Goal: Task Accomplishment & Management: Manage account settings

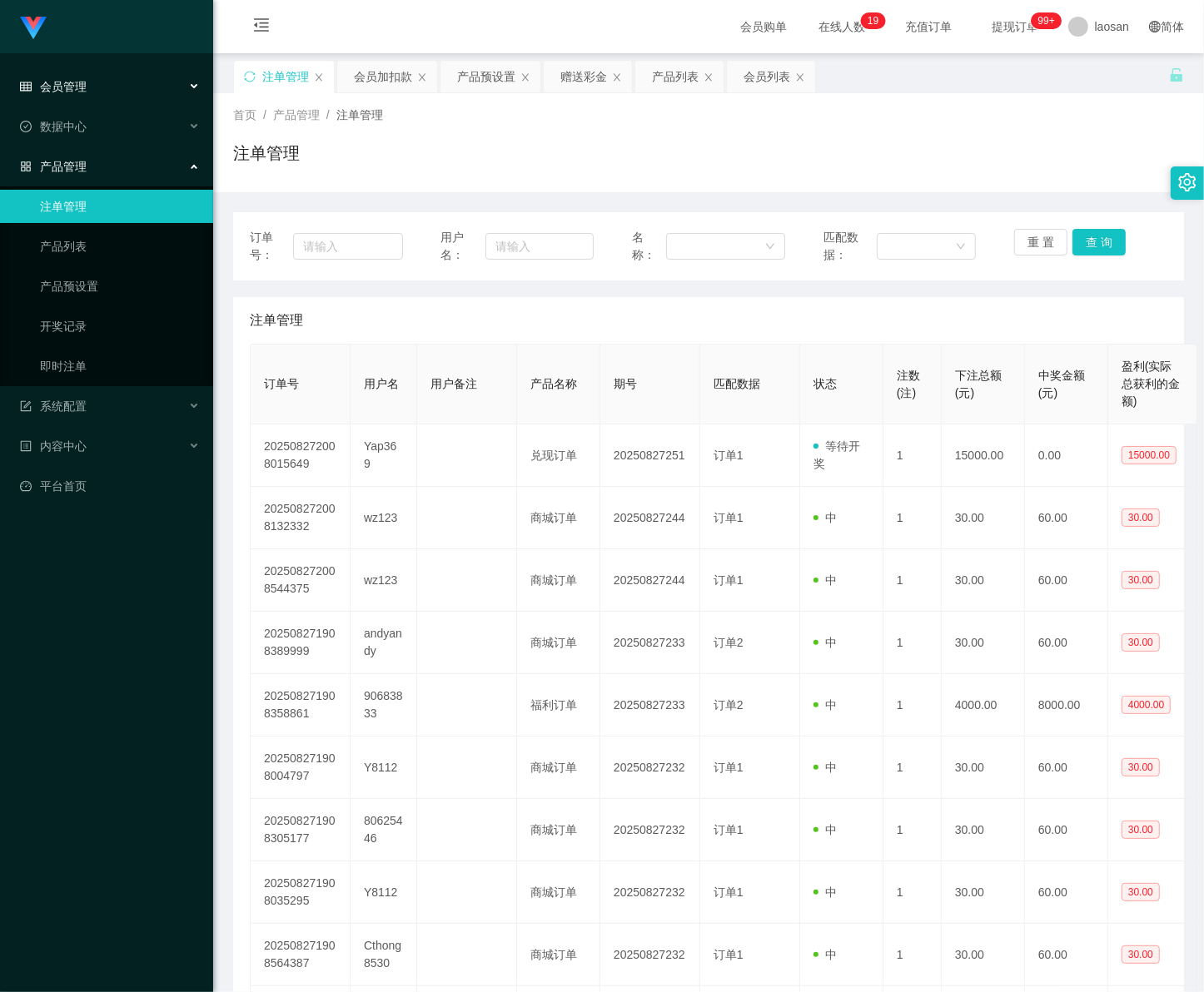
click at [57, 87] on span "会员管理" at bounding box center [52, 86] width 66 height 13
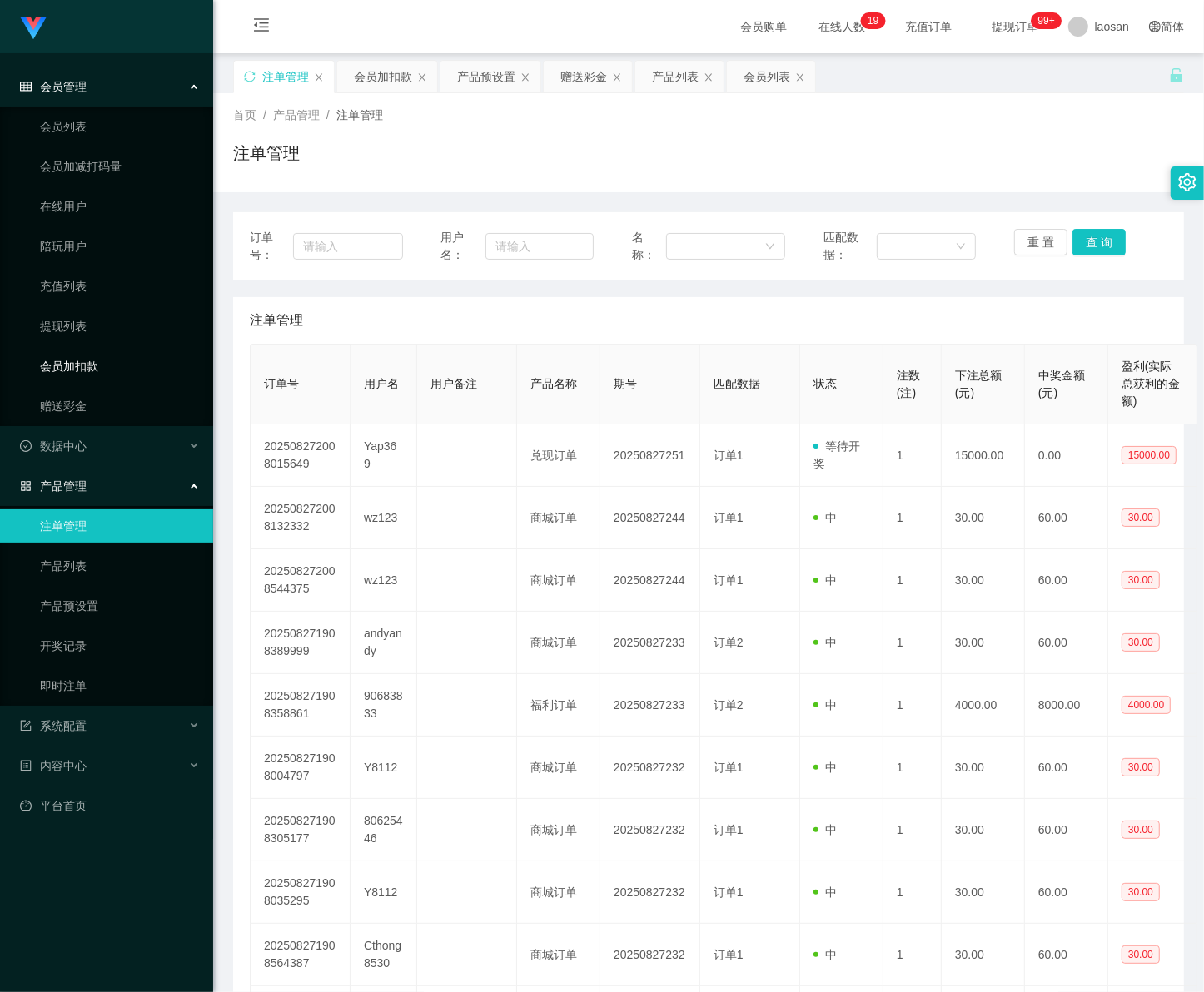
click at [89, 362] on link "会员加扣款" at bounding box center [120, 367] width 160 height 34
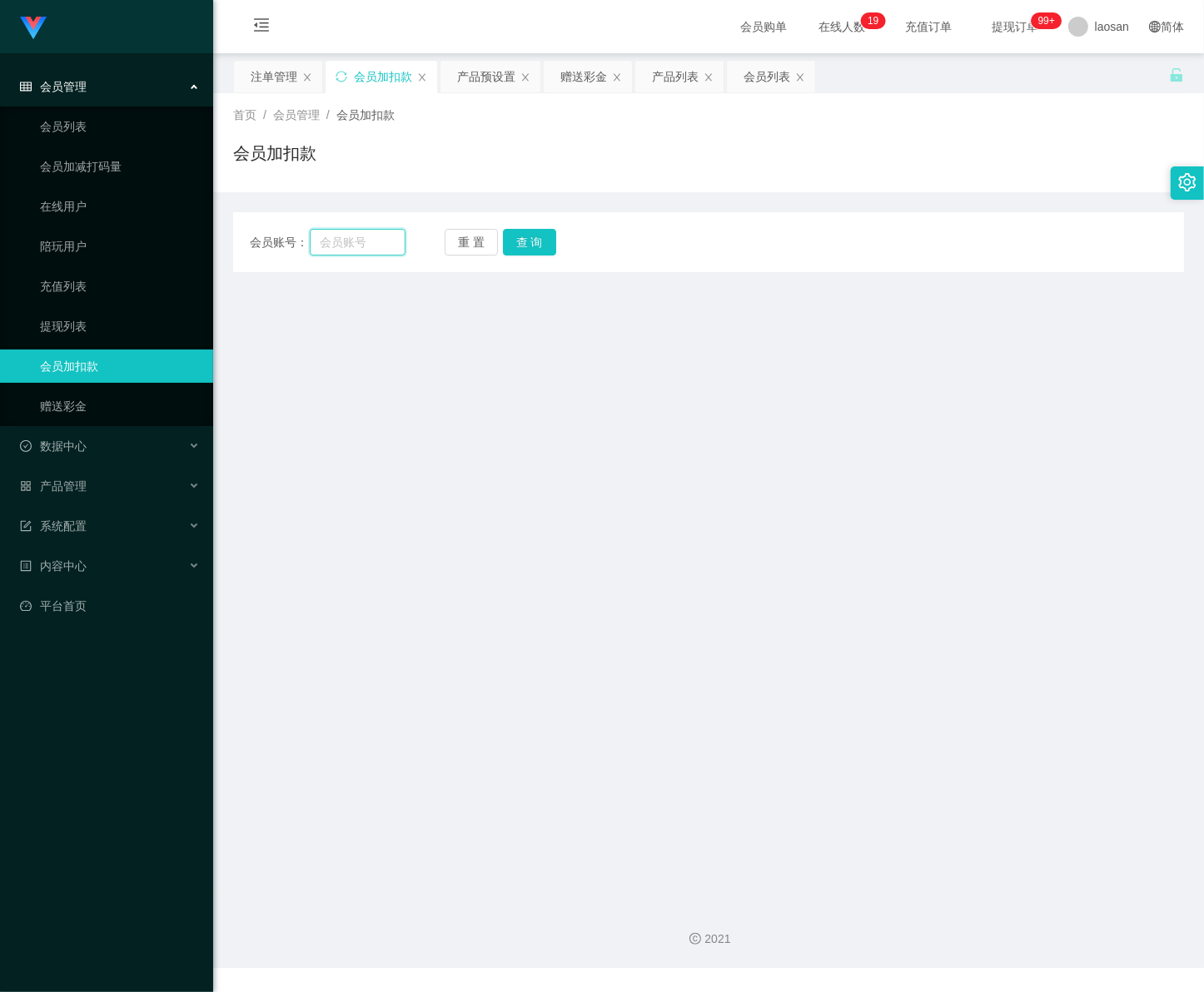
click at [342, 246] on input "text" at bounding box center [357, 242] width 95 height 26
paste input "wei121122"
type input "wei121122"
click at [535, 241] on button "查 询" at bounding box center [529, 242] width 53 height 26
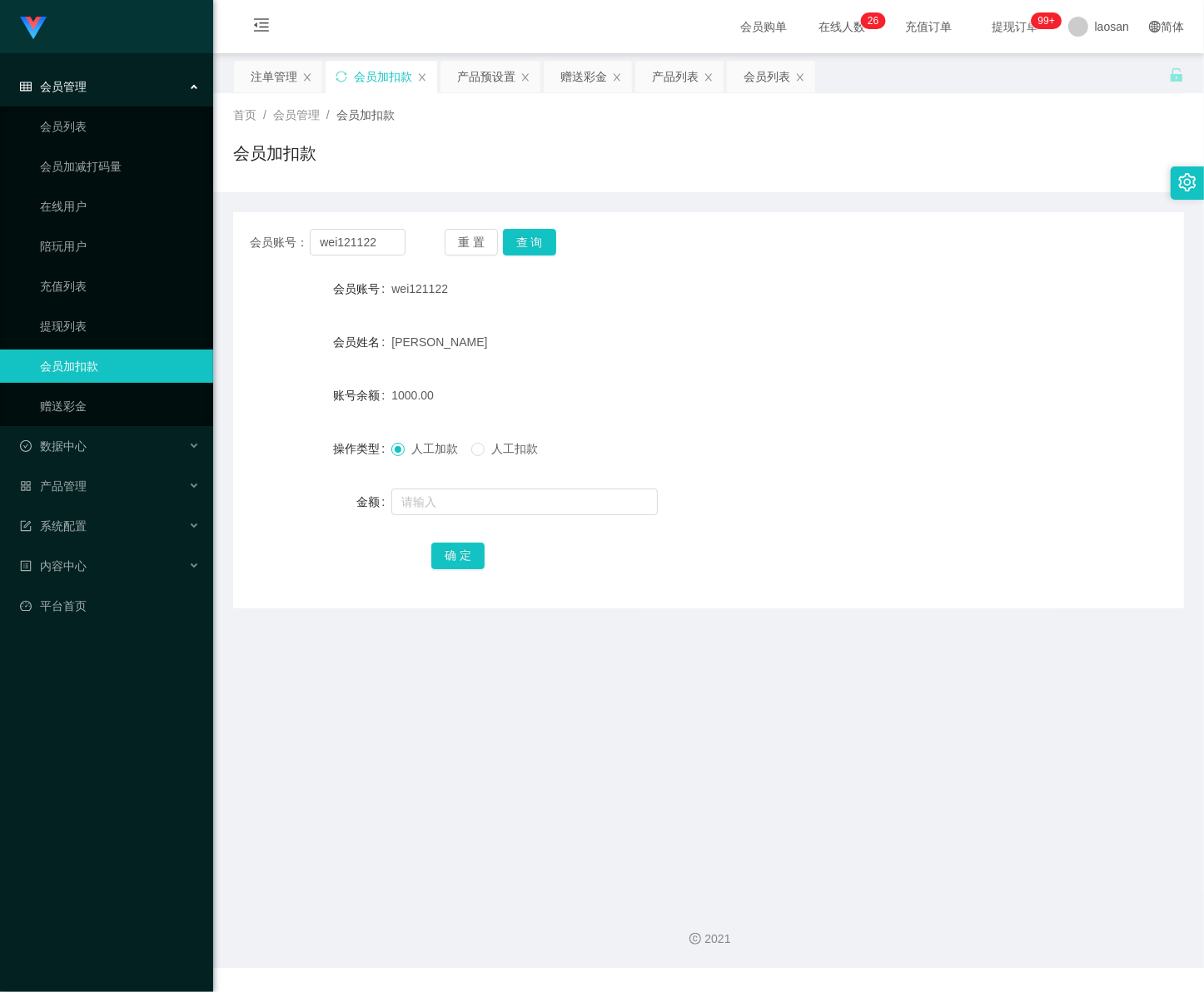
click at [95, 80] on div "会员管理" at bounding box center [107, 87] width 213 height 34
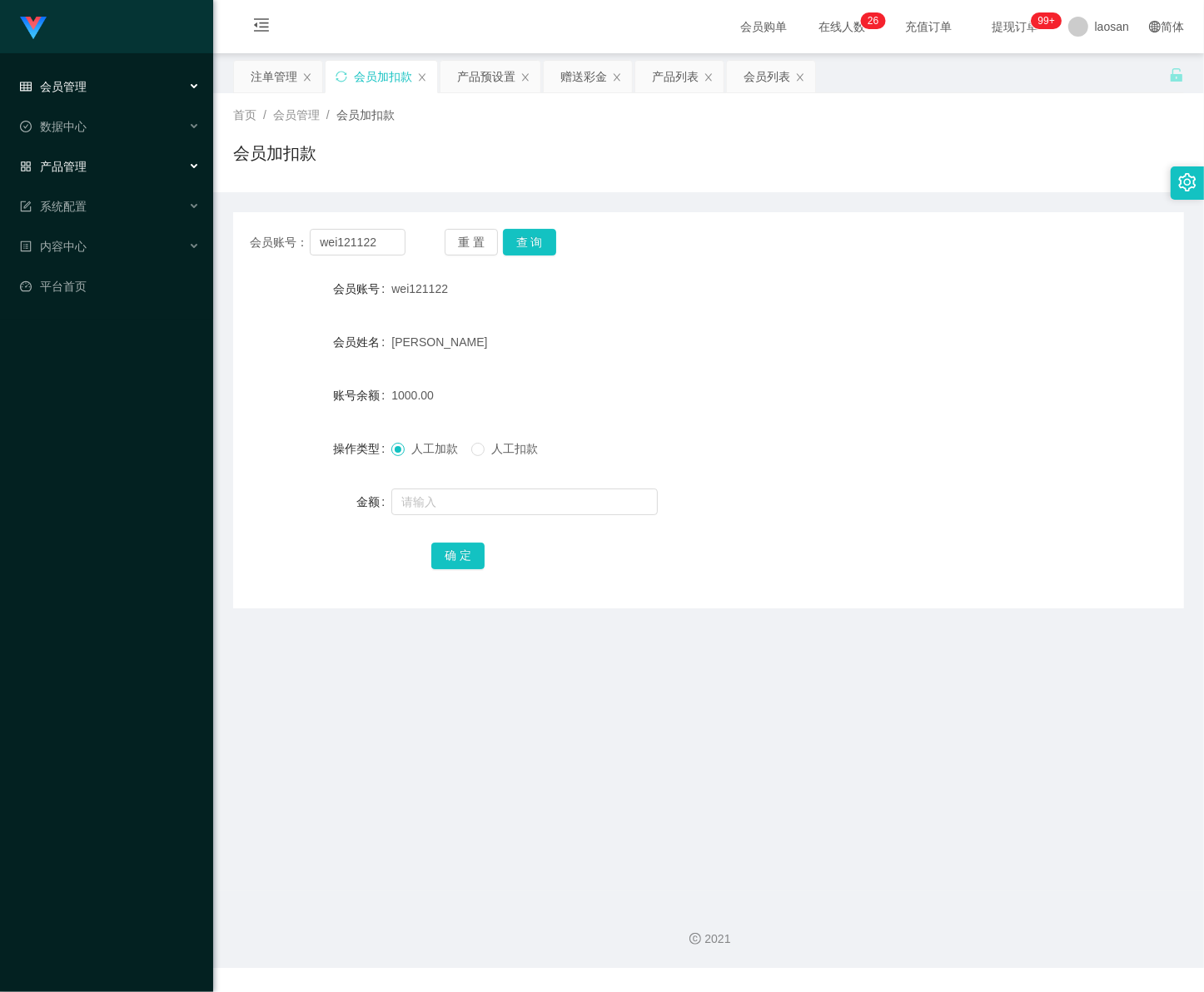
click at [88, 167] on div "产品管理" at bounding box center [107, 166] width 213 height 34
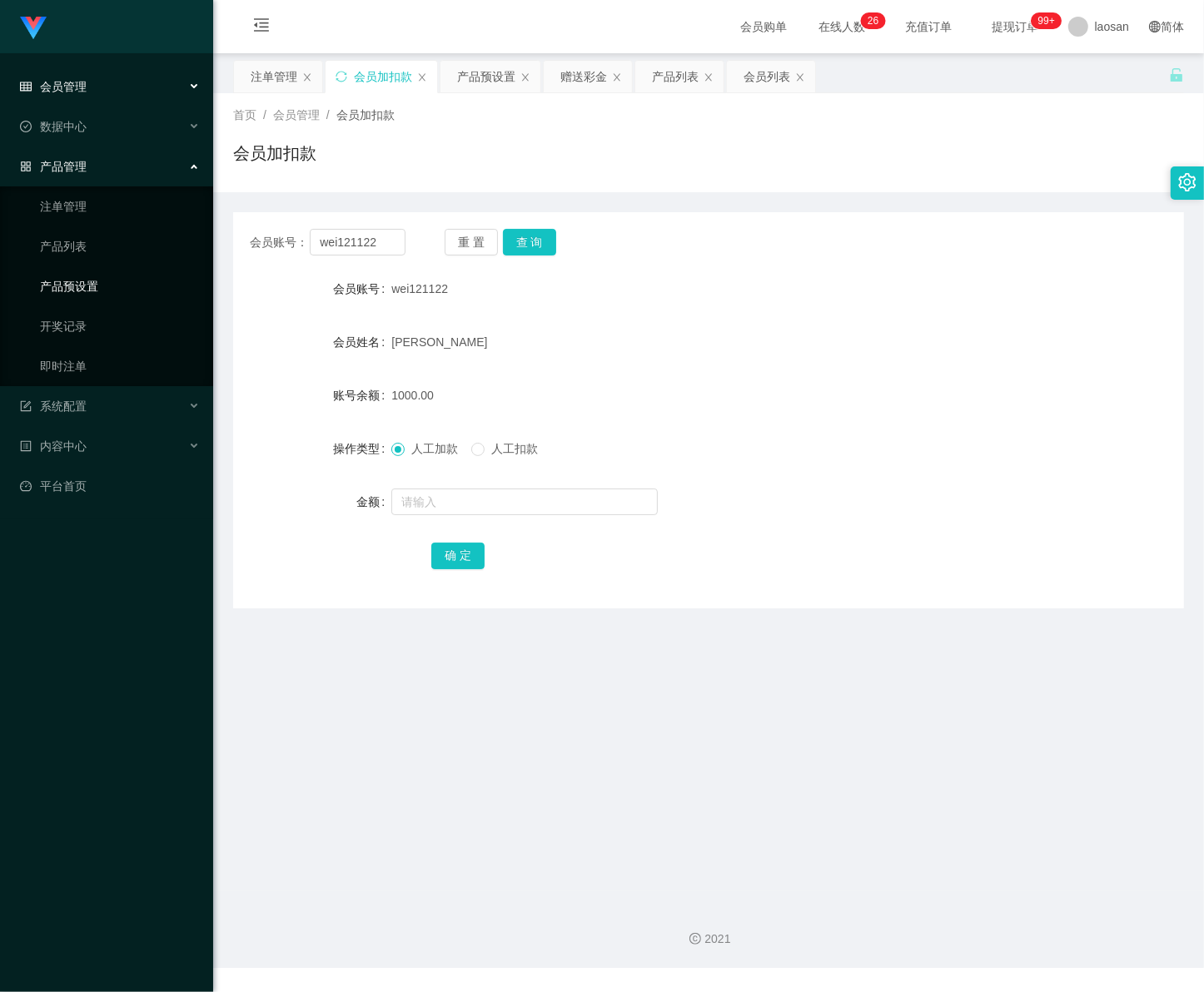
click at [98, 289] on link "产品预设置" at bounding box center [120, 287] width 160 height 34
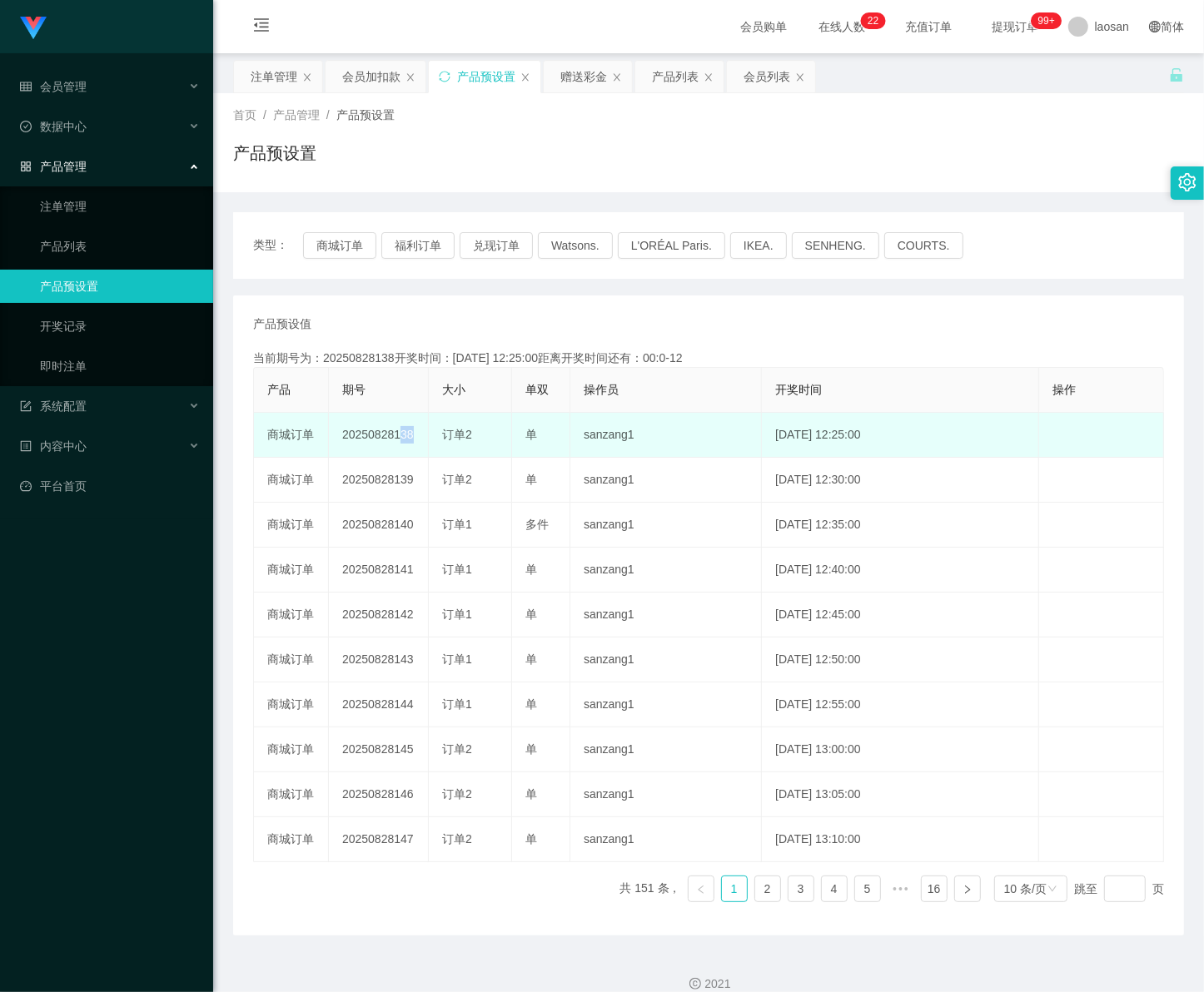
drag, startPoint x: 392, startPoint y: 433, endPoint x: 434, endPoint y: 435, distance: 42.0
click at [434, 435] on tr "商城订单 20250828138 订单2 单 sanzang1 2025-08-28 12:25:00 编 辑 限制投注" at bounding box center [709, 436] width 910 height 45
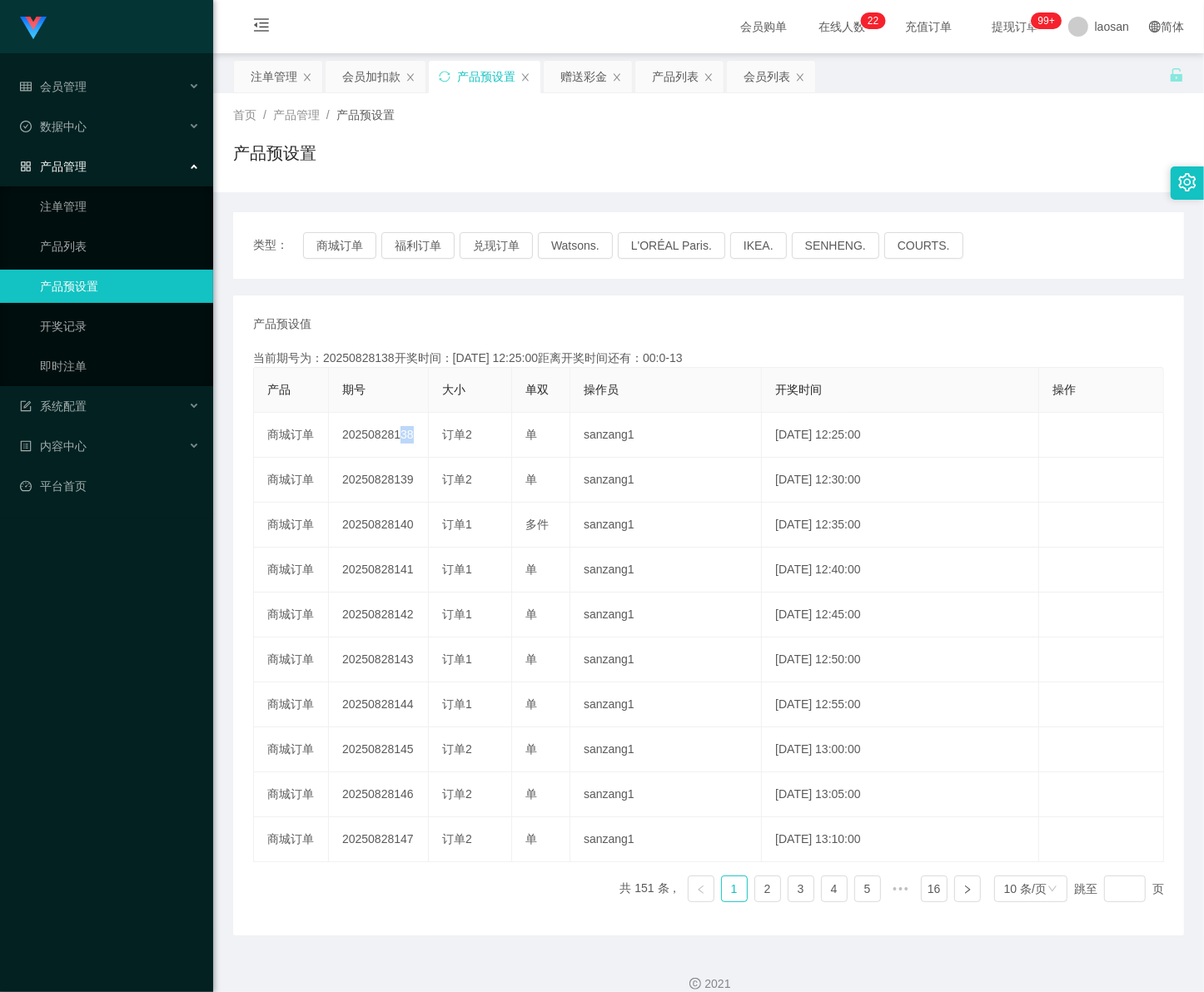
copy td "138"
click at [83, 204] on link "注单管理" at bounding box center [120, 207] width 160 height 34
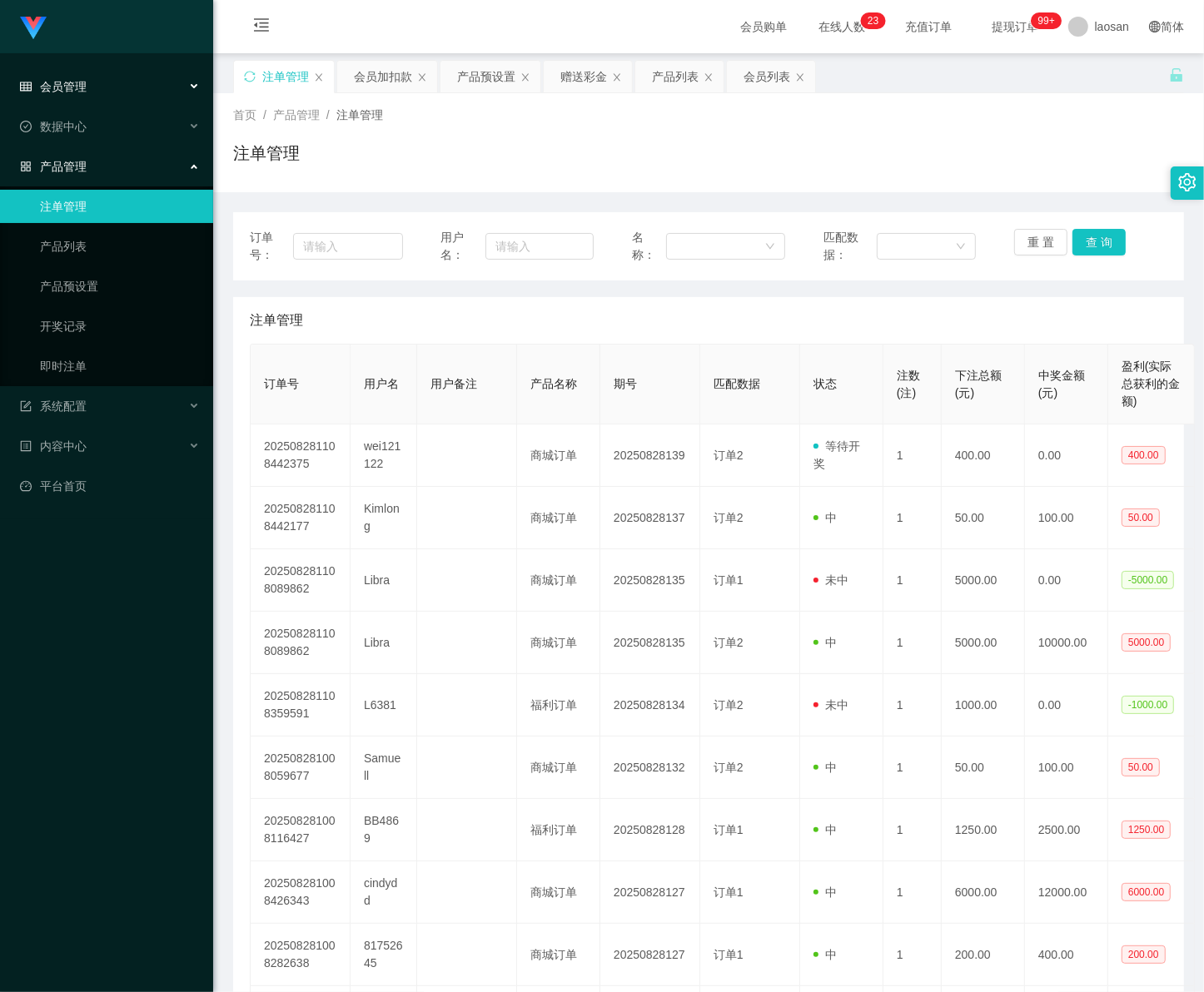
click at [81, 88] on span "会员管理" at bounding box center [52, 86] width 66 height 13
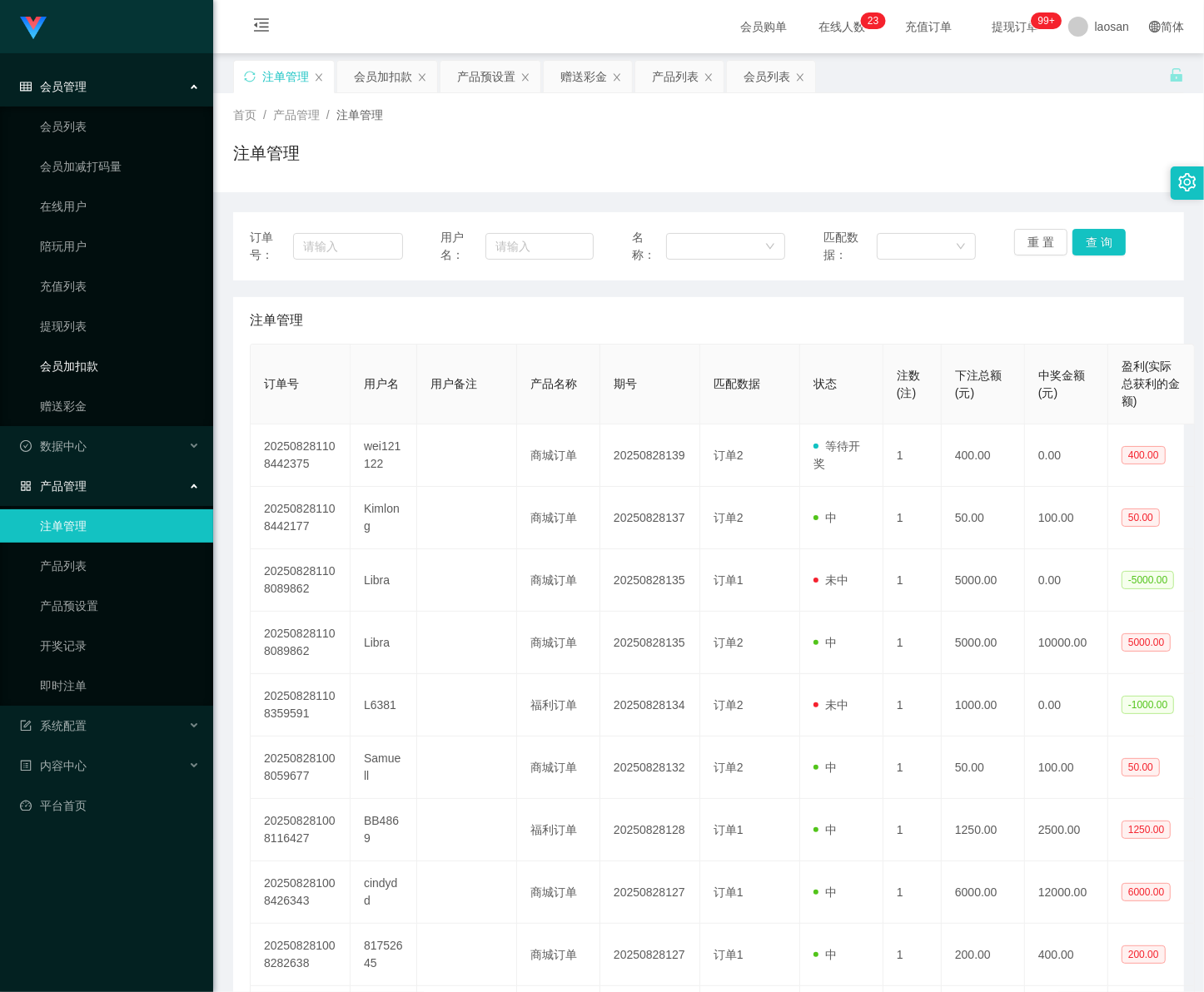
click at [97, 351] on link "会员加扣款" at bounding box center [120, 367] width 160 height 34
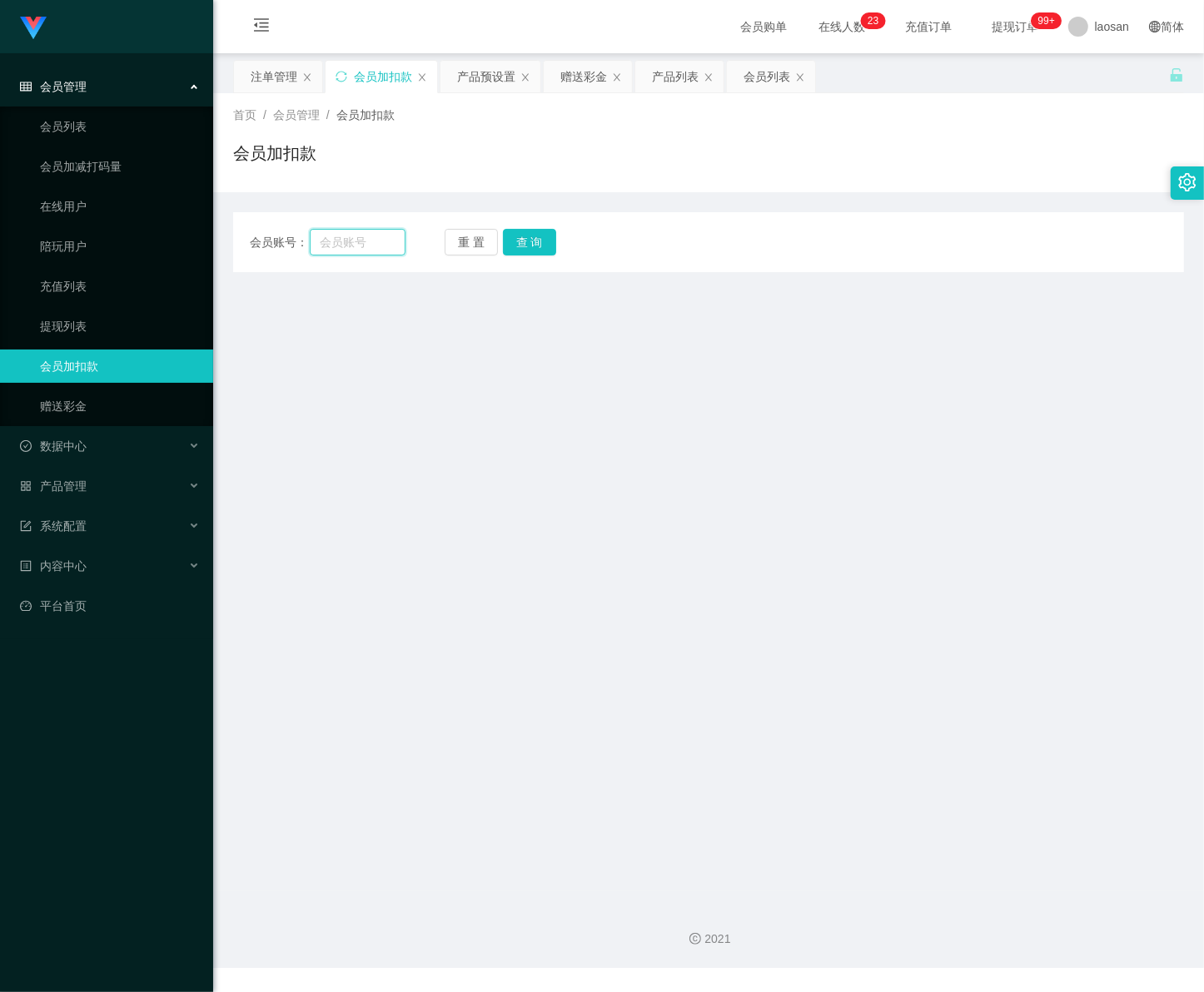
click at [368, 247] on input "text" at bounding box center [357, 242] width 95 height 26
drag, startPoint x: 376, startPoint y: 239, endPoint x: 423, endPoint y: 239, distance: 47.0
click at [376, 239] on input "text" at bounding box center [357, 242] width 95 height 26
paste input "wei121122"
type input "wei121122"
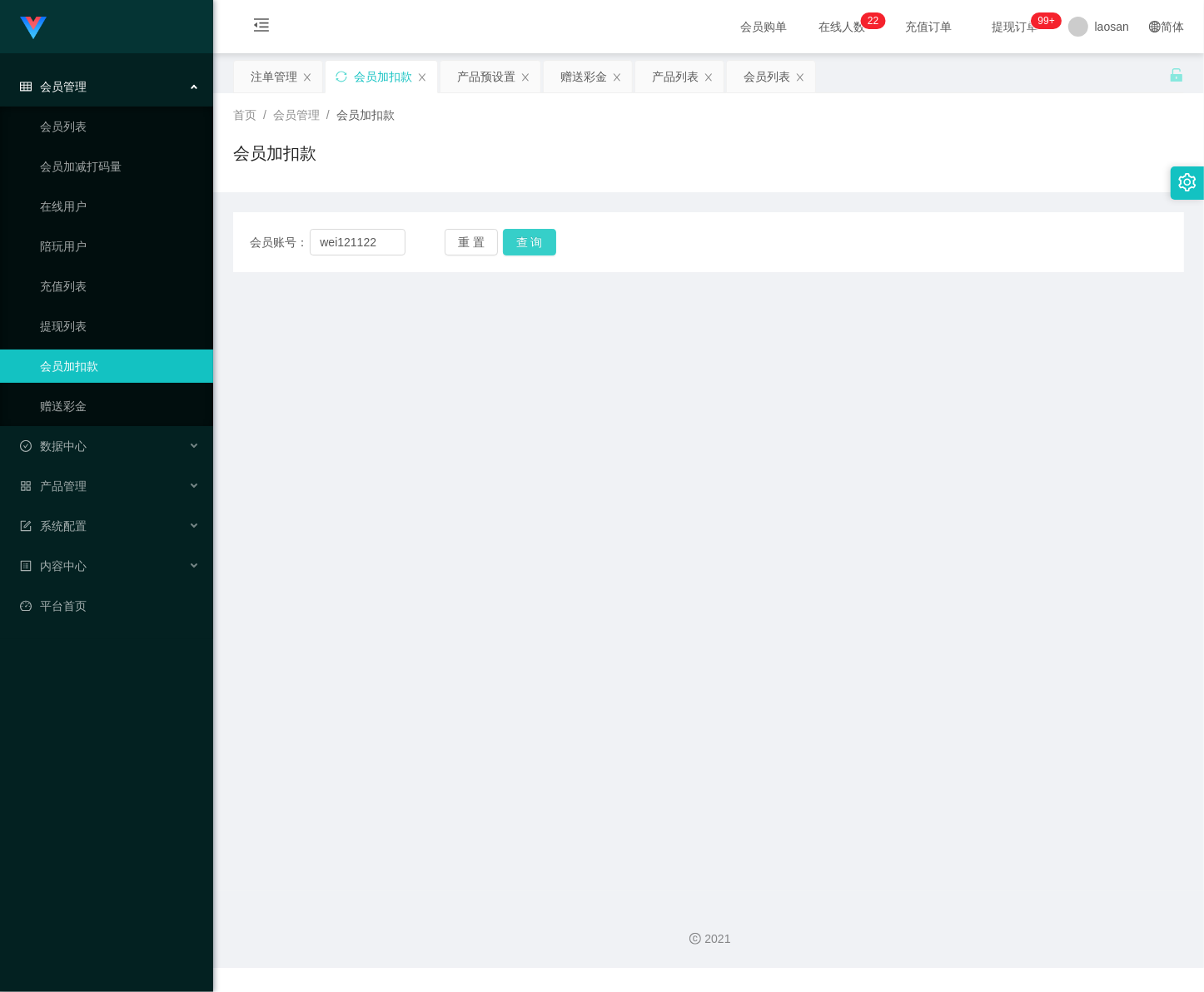
click at [535, 247] on button "查 询" at bounding box center [529, 242] width 53 height 26
